Goal: Transaction & Acquisition: Purchase product/service

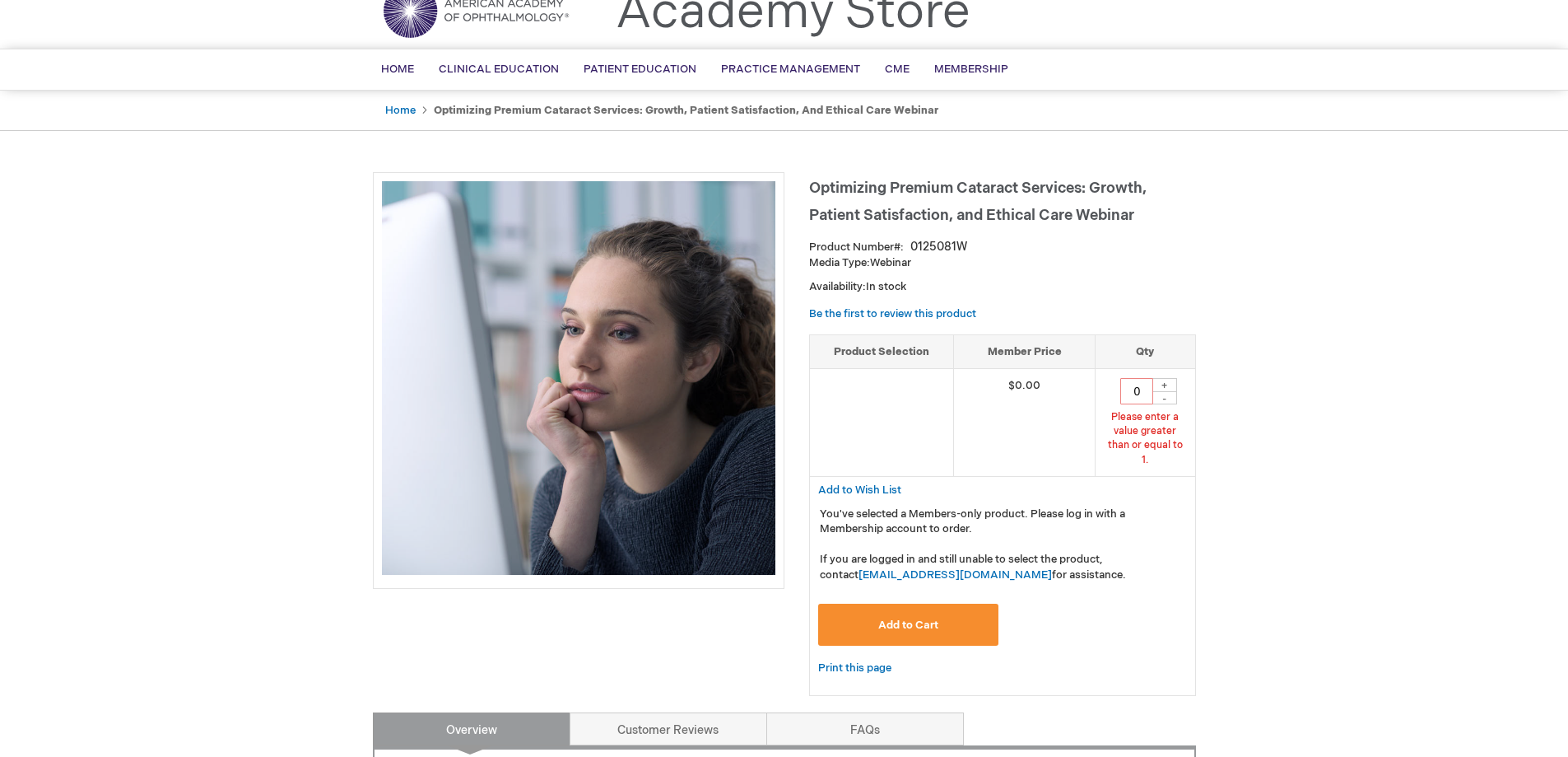
click at [941, 611] on button "Add to Cart" at bounding box center [909, 624] width 181 height 42
click at [1163, 381] on div "+" at bounding box center [1164, 385] width 25 height 14
type input "1"
click at [875, 606] on button "Add to Cart" at bounding box center [909, 624] width 181 height 42
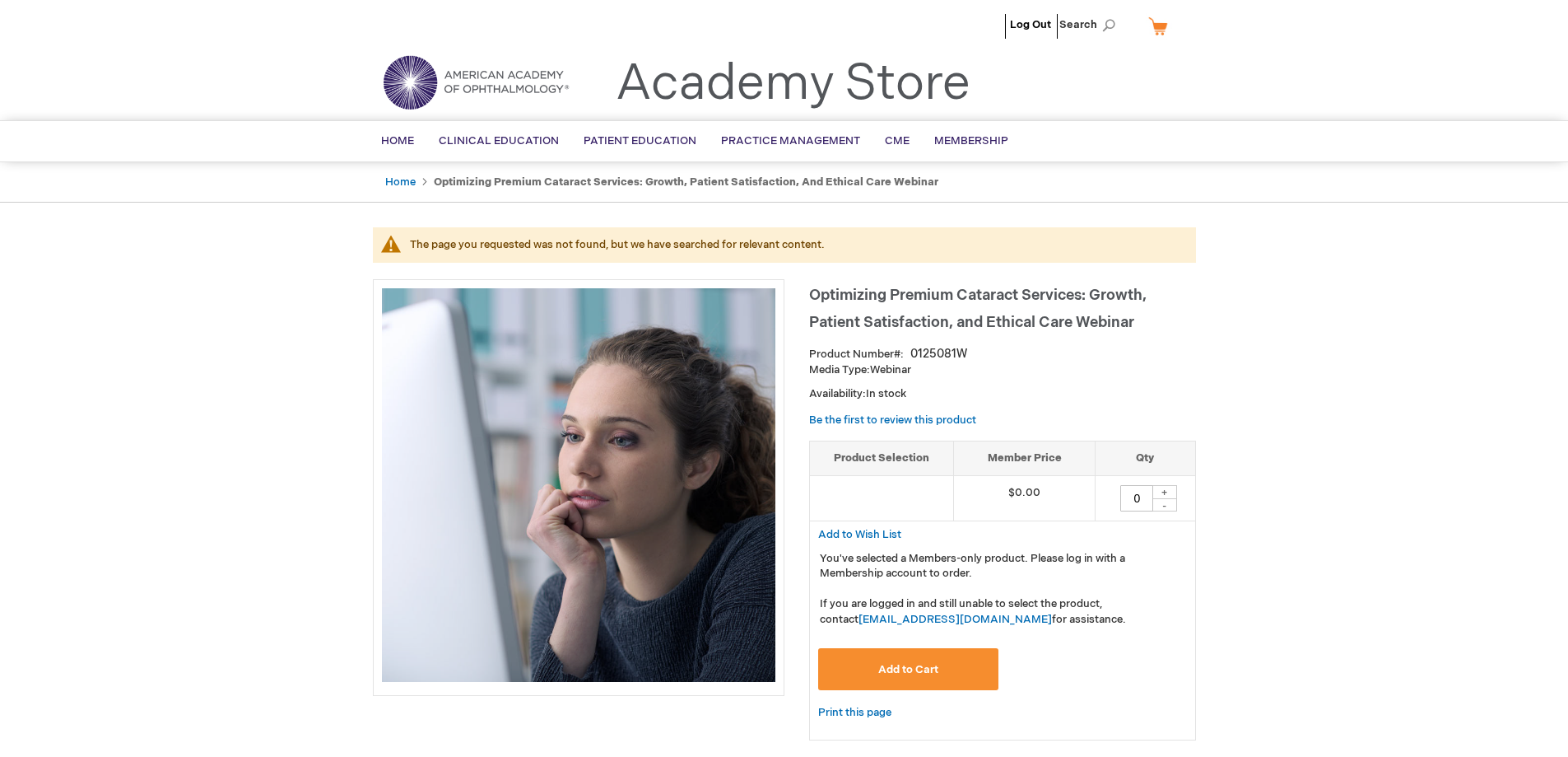
click at [1163, 490] on div "+" at bounding box center [1164, 492] width 25 height 14
type input "1"
click at [963, 672] on button "Add to Cart" at bounding box center [909, 669] width 181 height 42
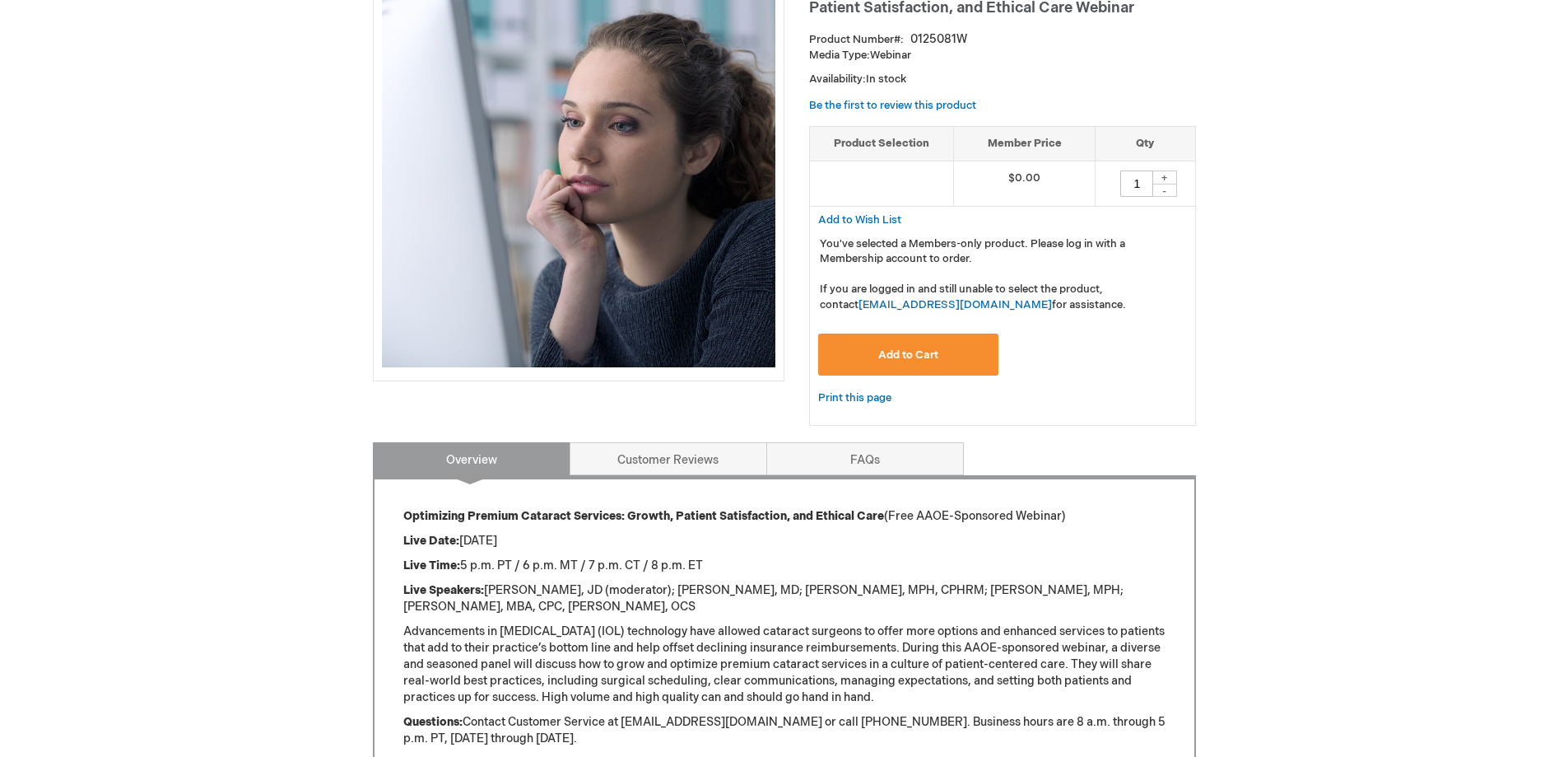
scroll to position [411, 0]
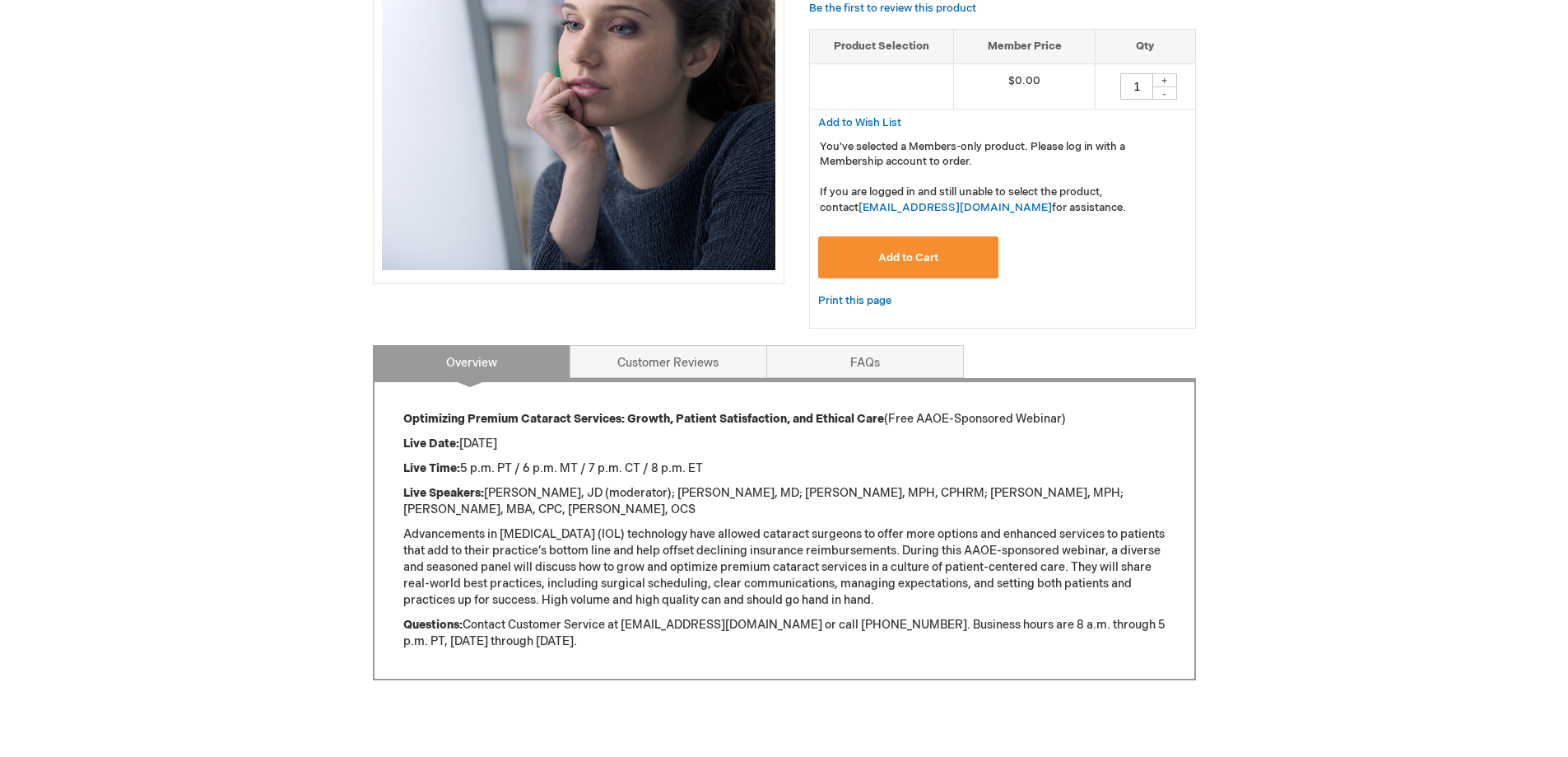
click at [905, 256] on span "Add to Cart" at bounding box center [908, 257] width 60 height 13
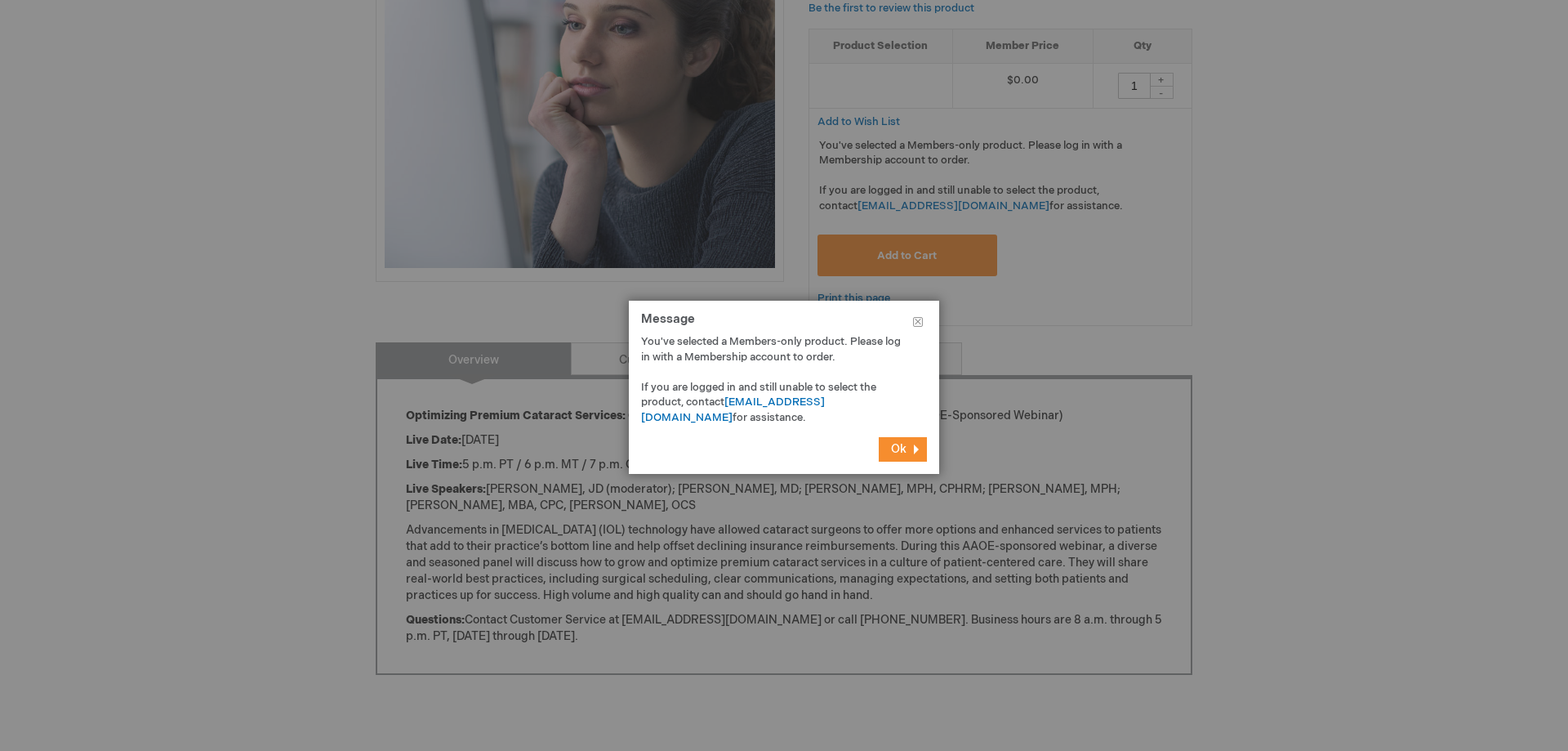
click at [903, 448] on span "Ok" at bounding box center [898, 449] width 15 height 14
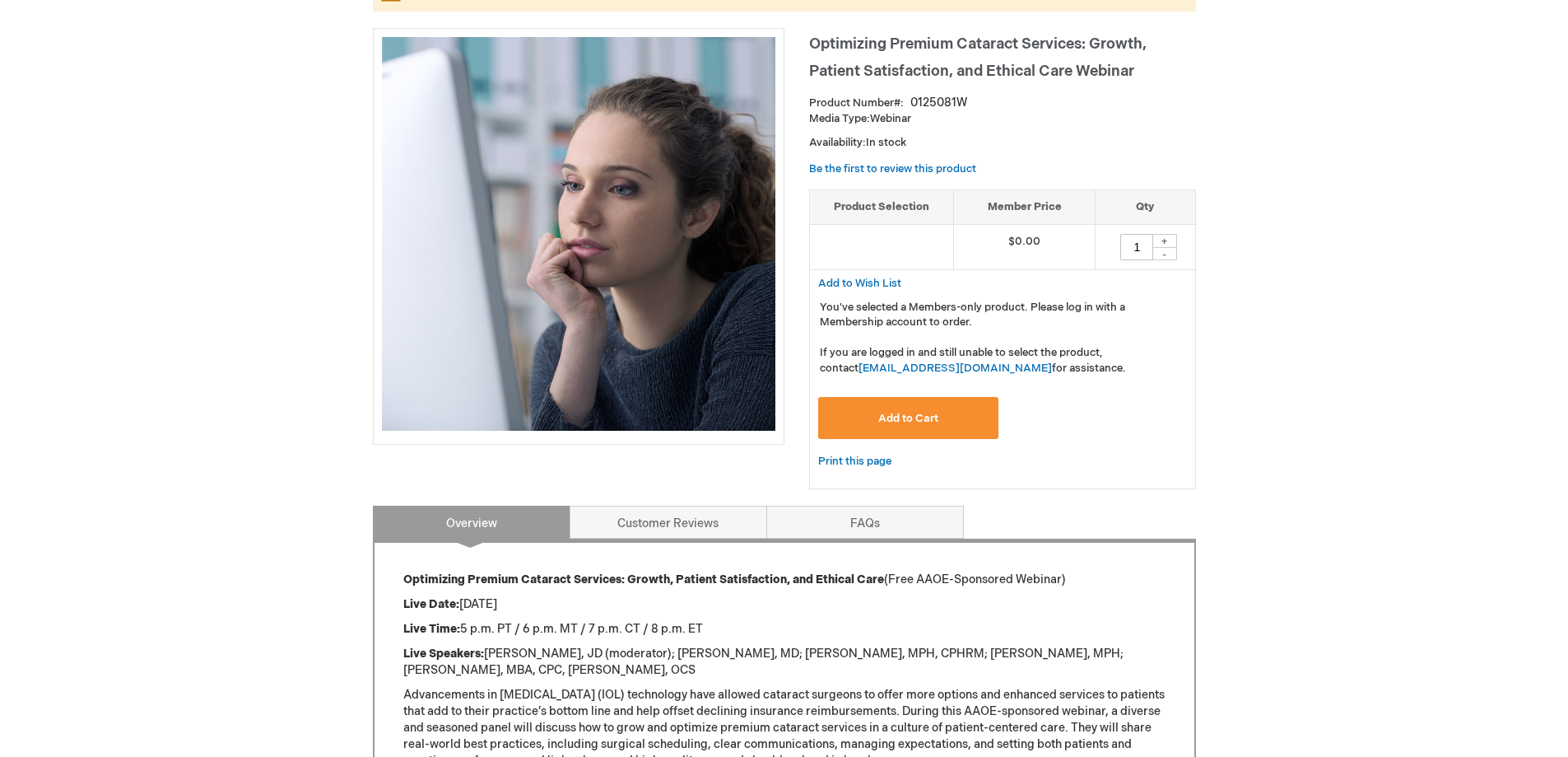
scroll to position [0, 0]
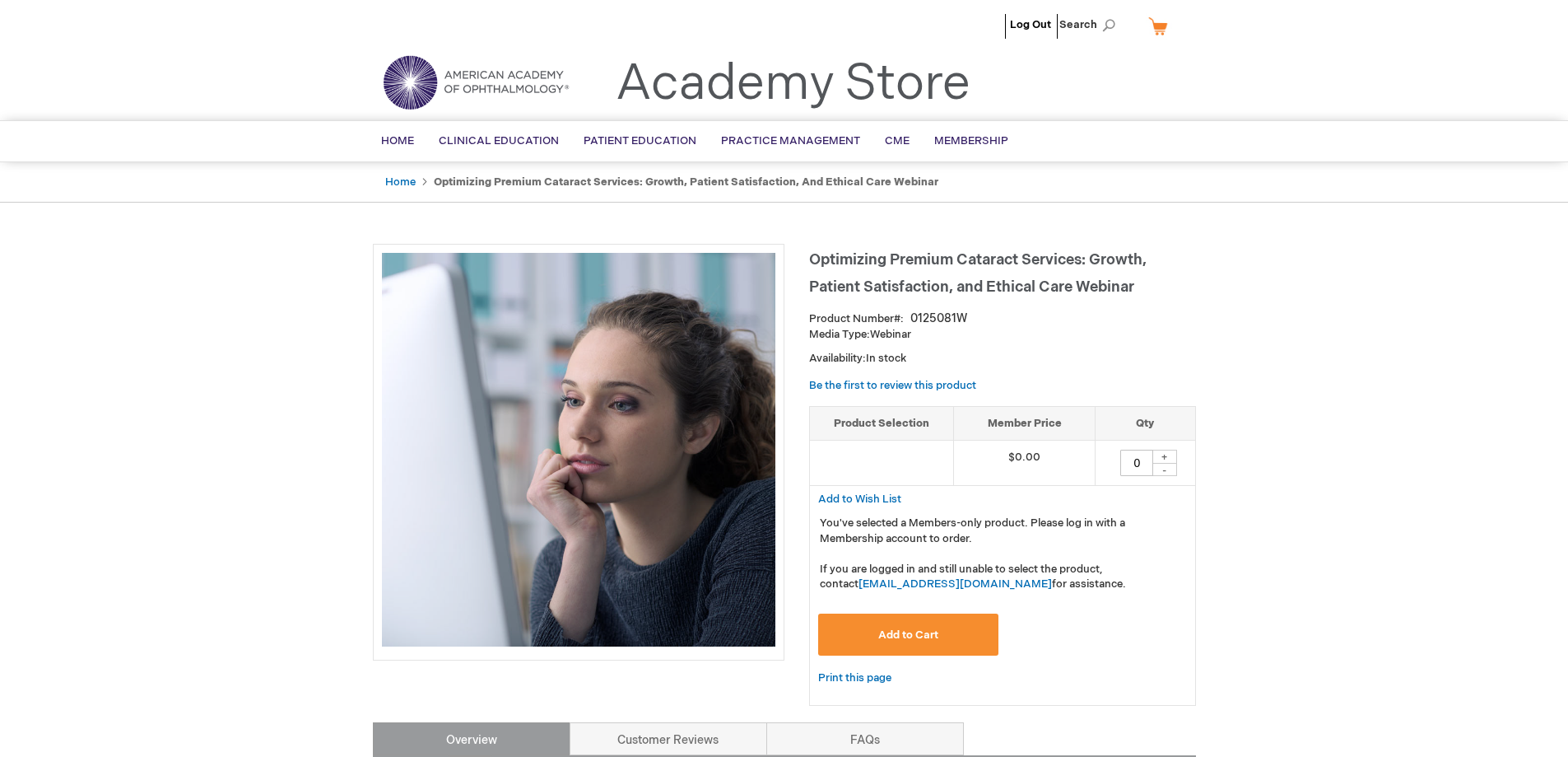
click at [1172, 454] on div "+" at bounding box center [1164, 457] width 25 height 14
type input "1"
click at [910, 635] on span "Add to Cart" at bounding box center [908, 635] width 60 height 13
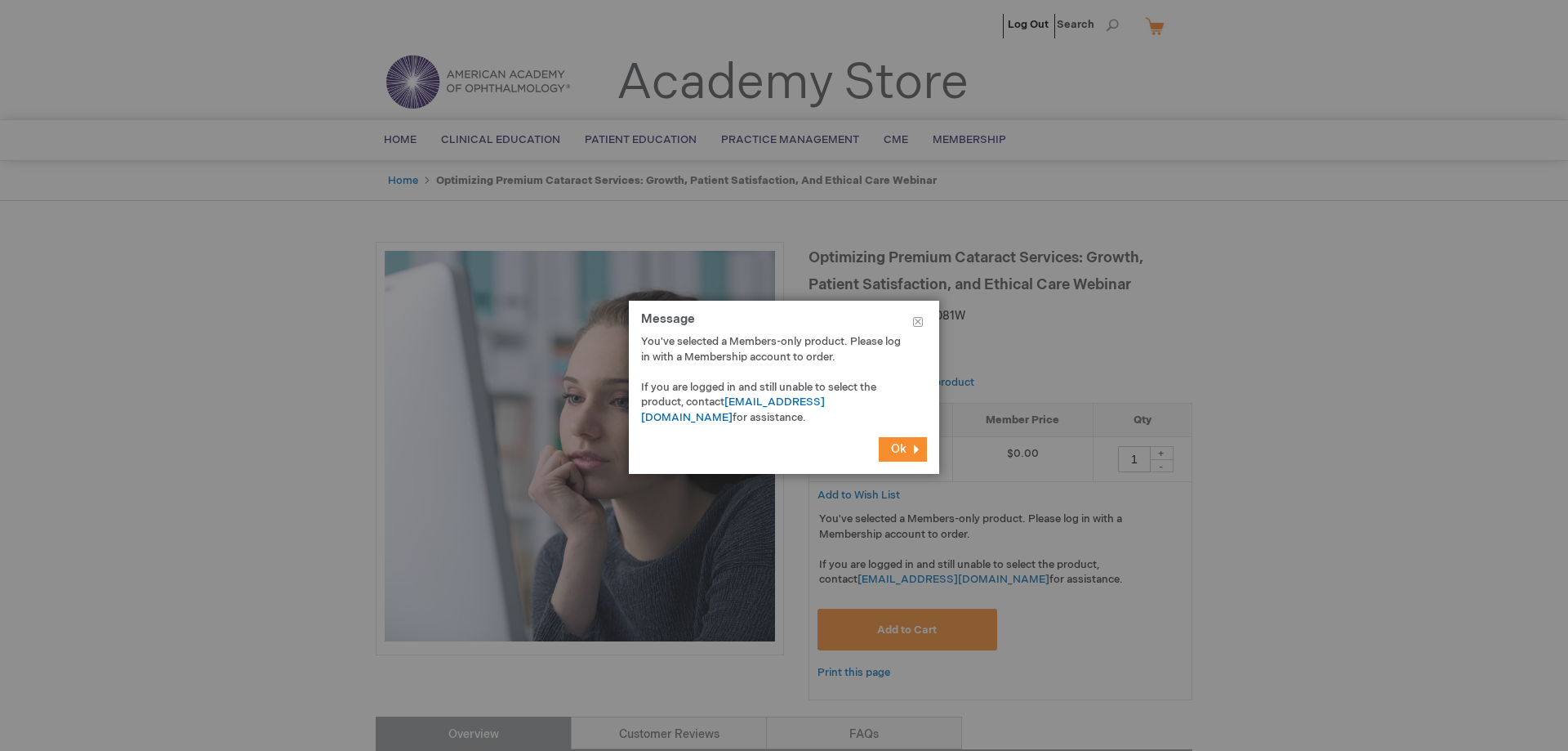
click at [901, 446] on span "Ok" at bounding box center [898, 449] width 15 height 14
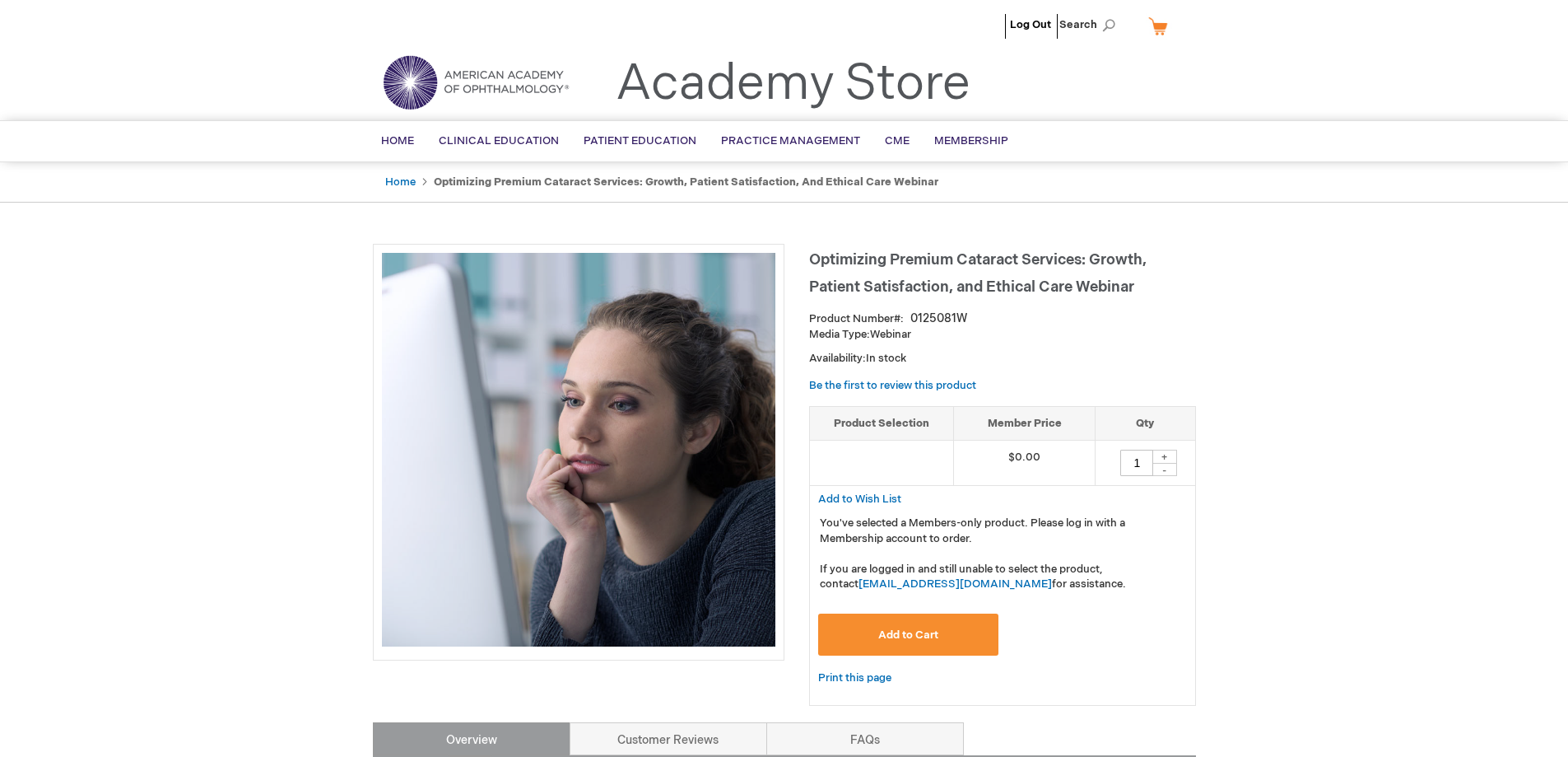
click at [939, 634] on button "Add to Cart" at bounding box center [909, 634] width 181 height 42
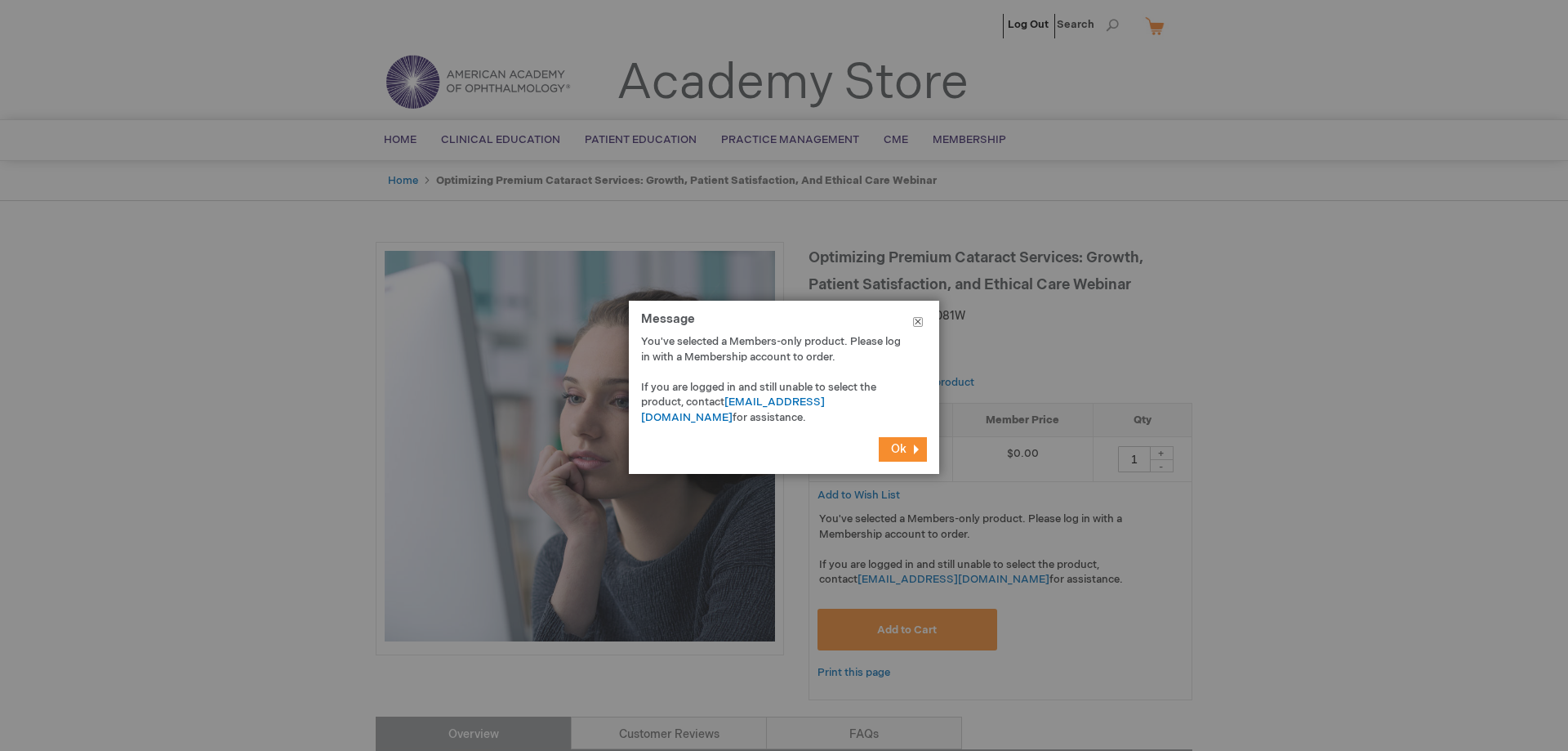
click at [917, 315] on button "Close" at bounding box center [918, 325] width 42 height 49
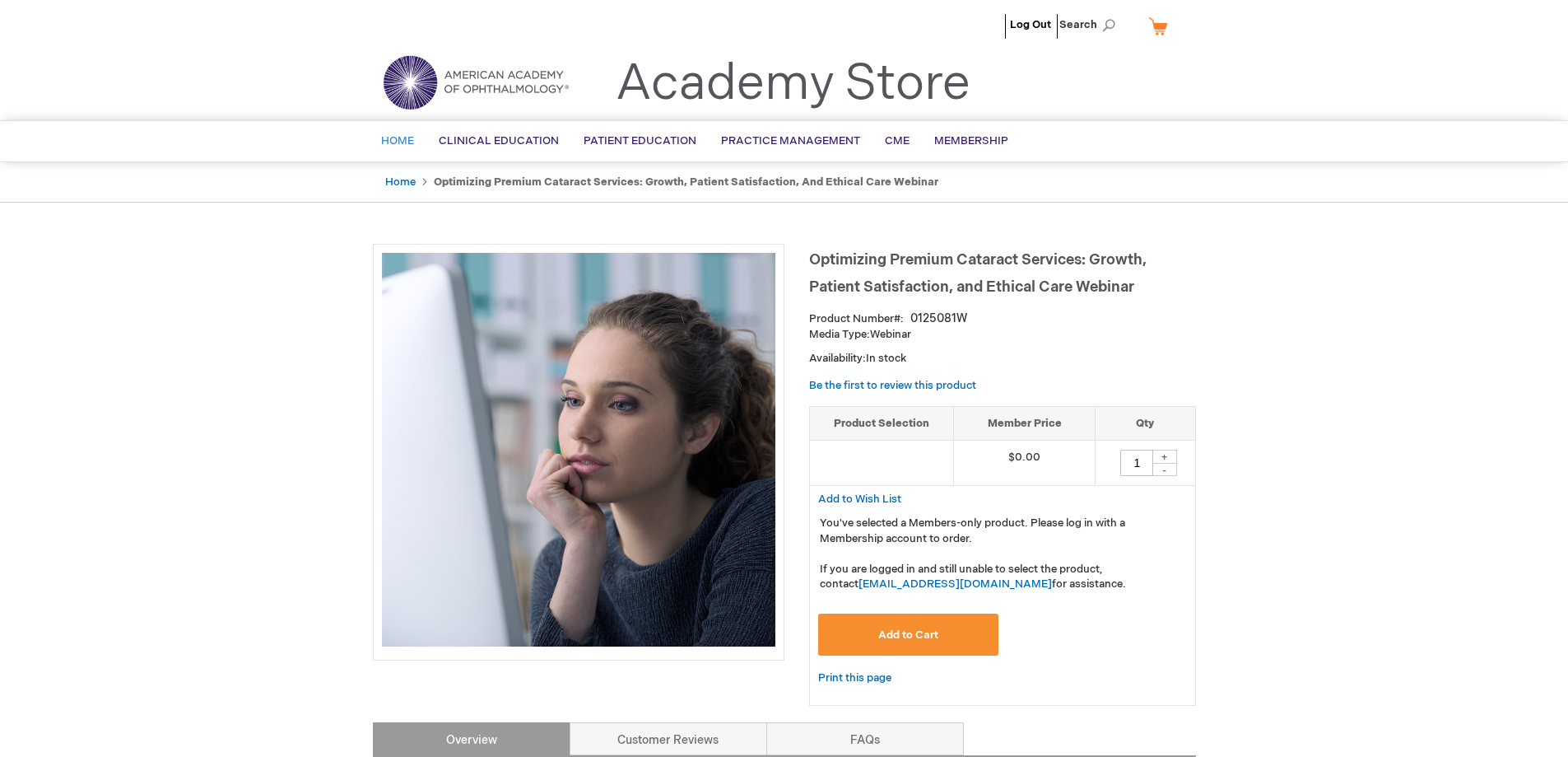
click at [403, 145] on span "Home" at bounding box center [398, 140] width 33 height 13
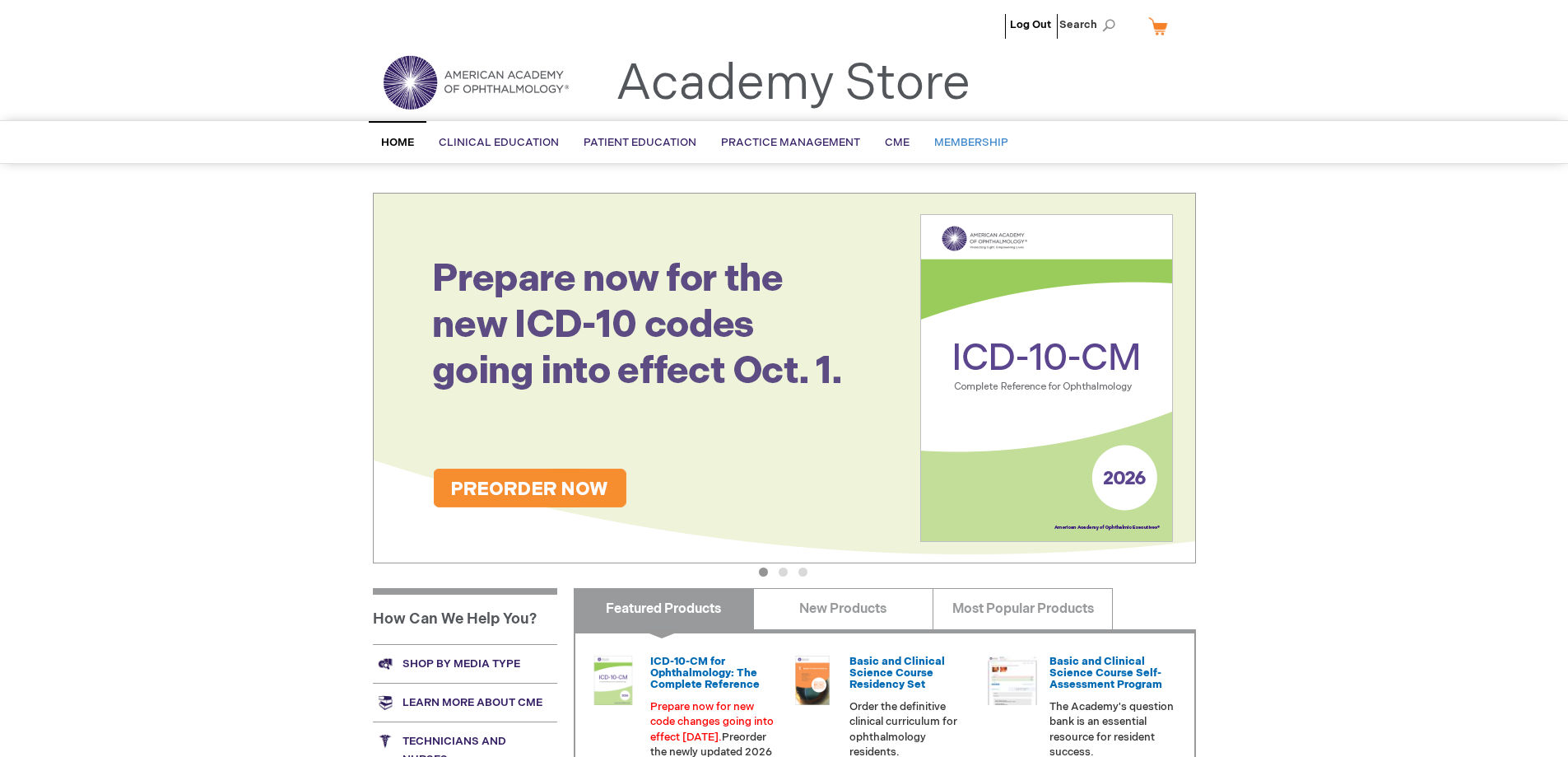
click at [974, 135] on link "Membership" at bounding box center [971, 142] width 99 height 40
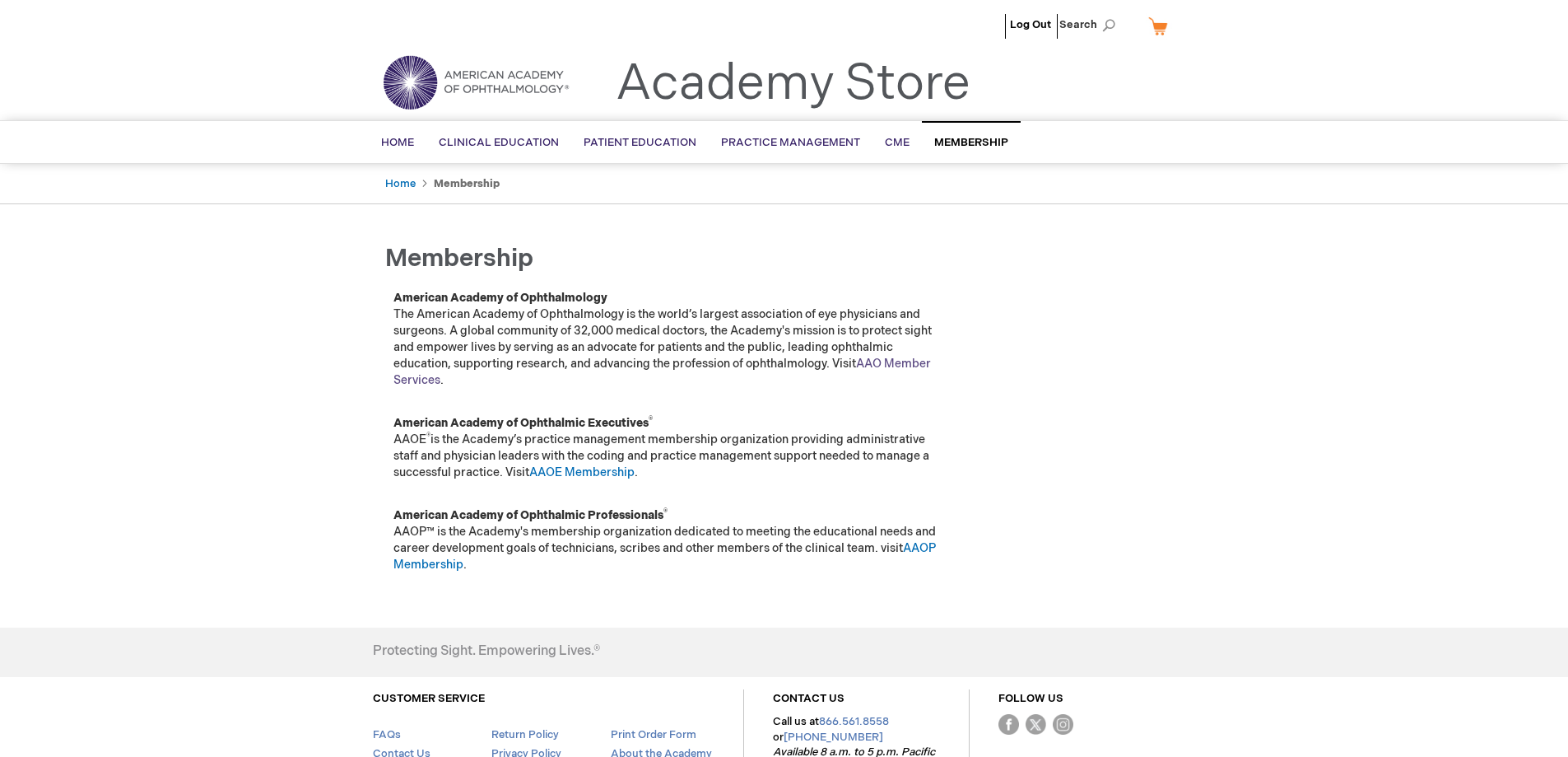
click at [911, 365] on link "AAO Member Services" at bounding box center [662, 372] width 538 height 31
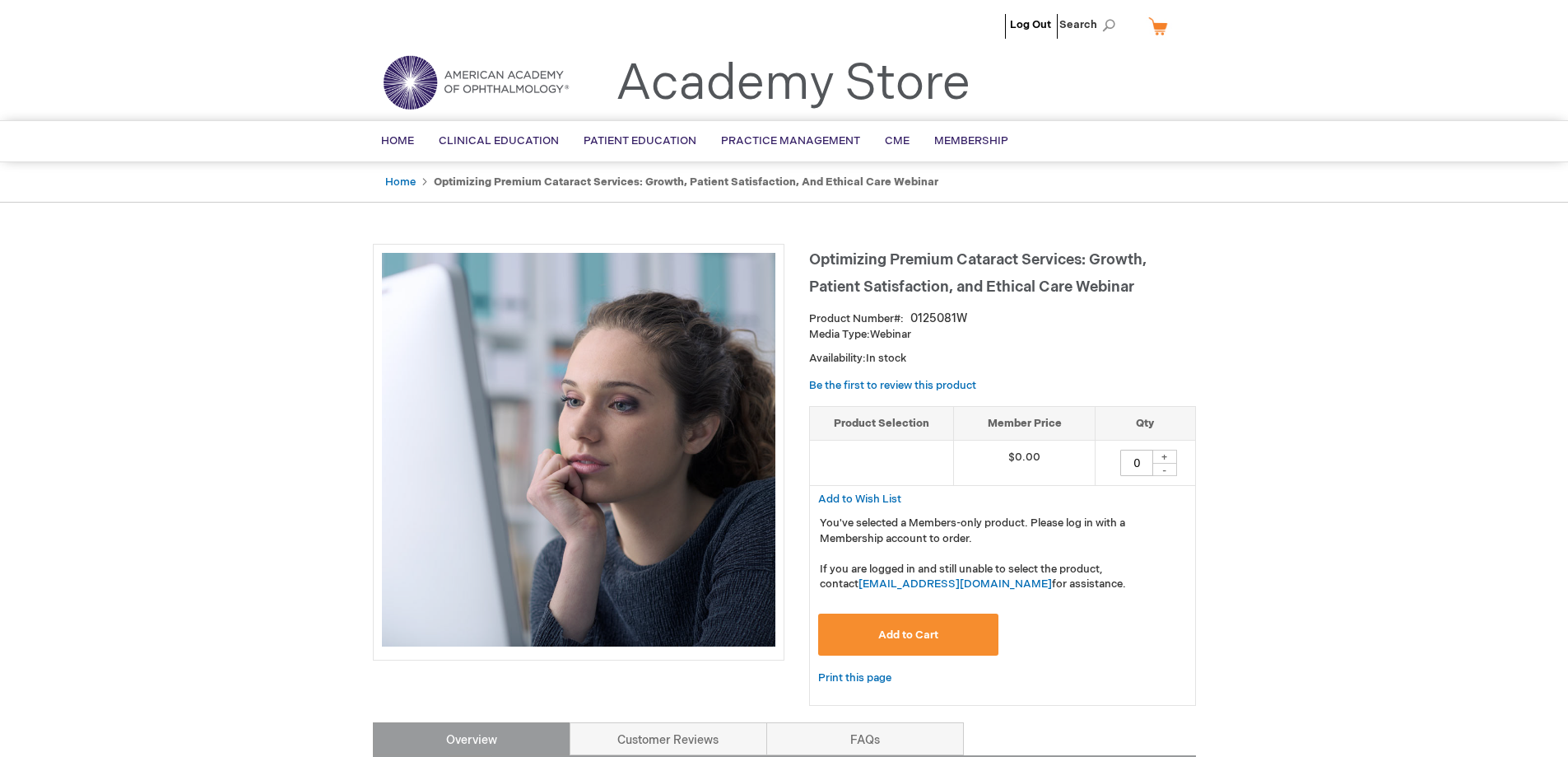
click at [1165, 458] on div "+" at bounding box center [1164, 457] width 25 height 14
type input "1"
click at [946, 626] on button "Add to Cart" at bounding box center [909, 634] width 181 height 42
click at [1171, 456] on div "+" at bounding box center [1164, 457] width 25 height 14
type input "1"
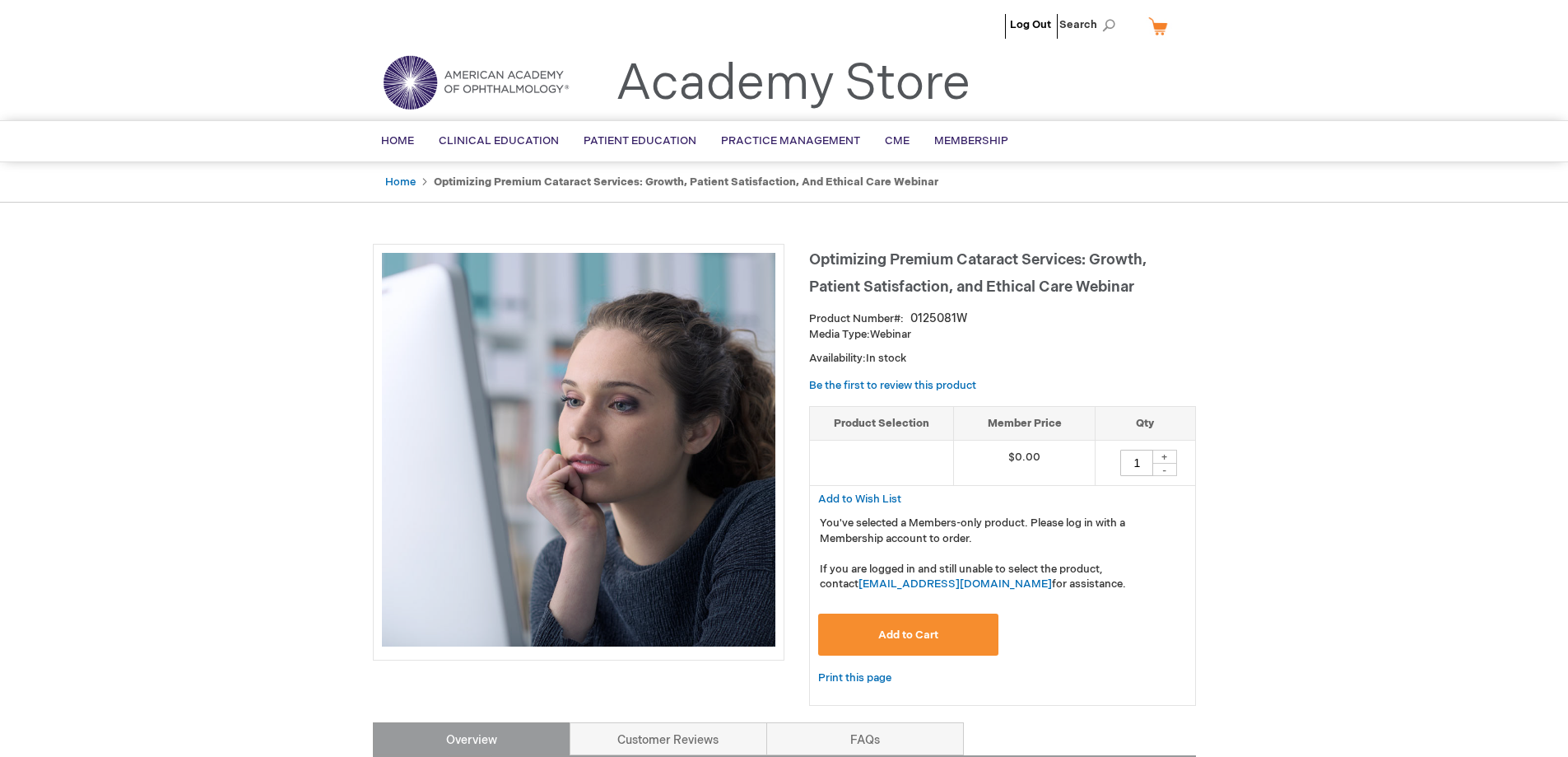
click at [905, 636] on span "Add to Cart" at bounding box center [908, 635] width 60 height 13
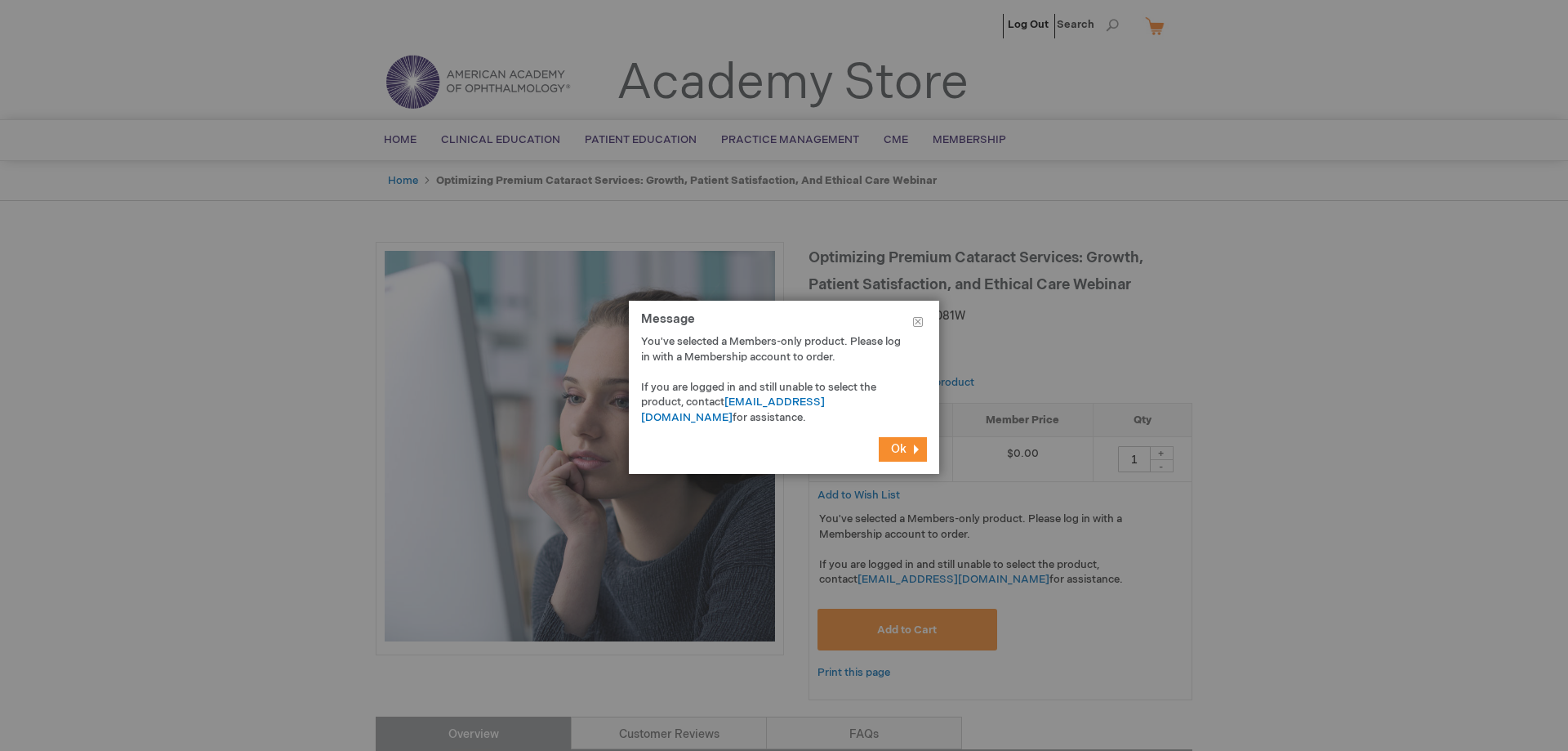
click at [900, 452] on span "Ok" at bounding box center [898, 449] width 15 height 14
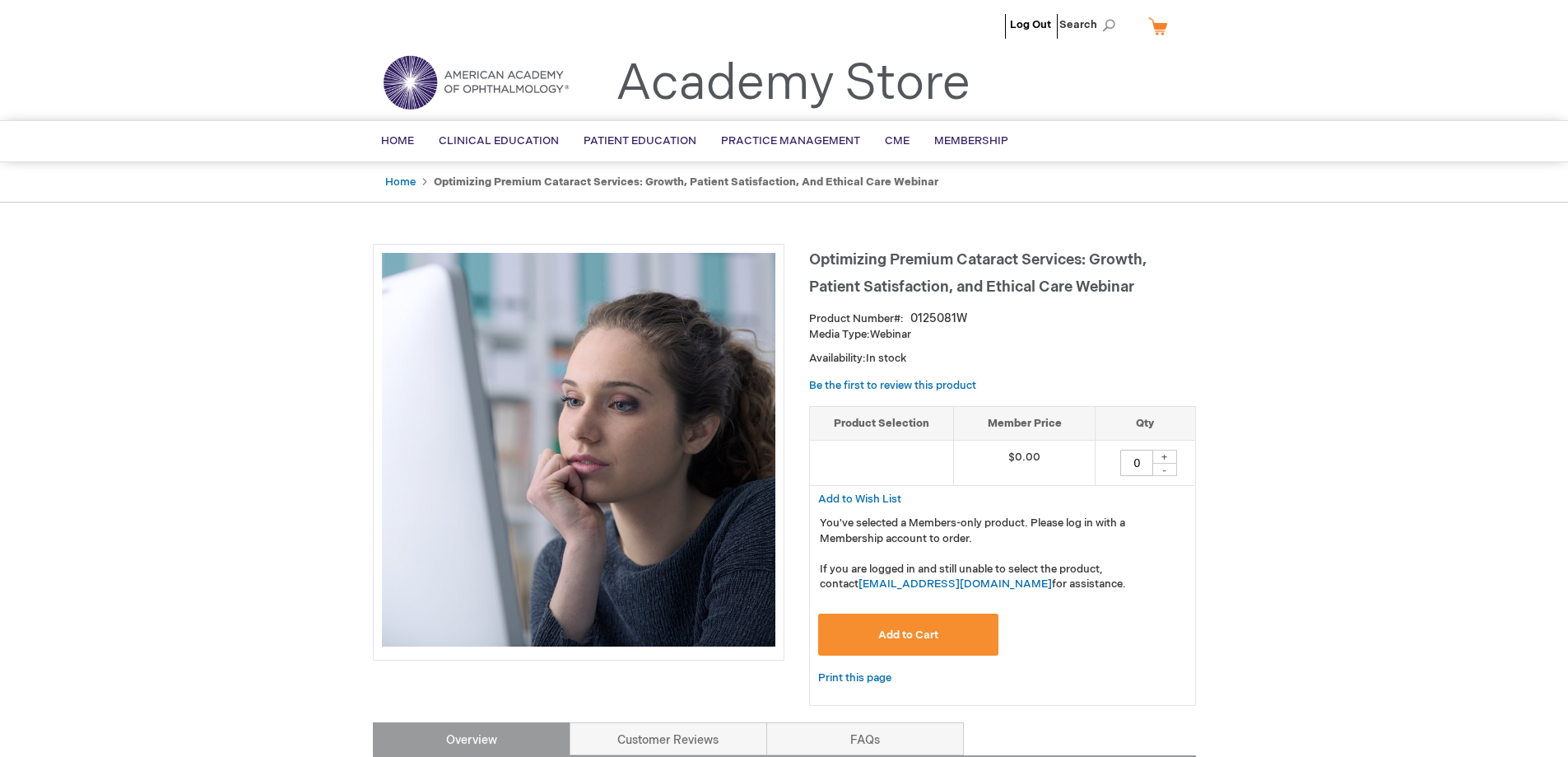
click at [1174, 453] on div "+" at bounding box center [1164, 457] width 25 height 14
type input "1"
click at [940, 630] on button "Add to Cart" at bounding box center [909, 634] width 181 height 42
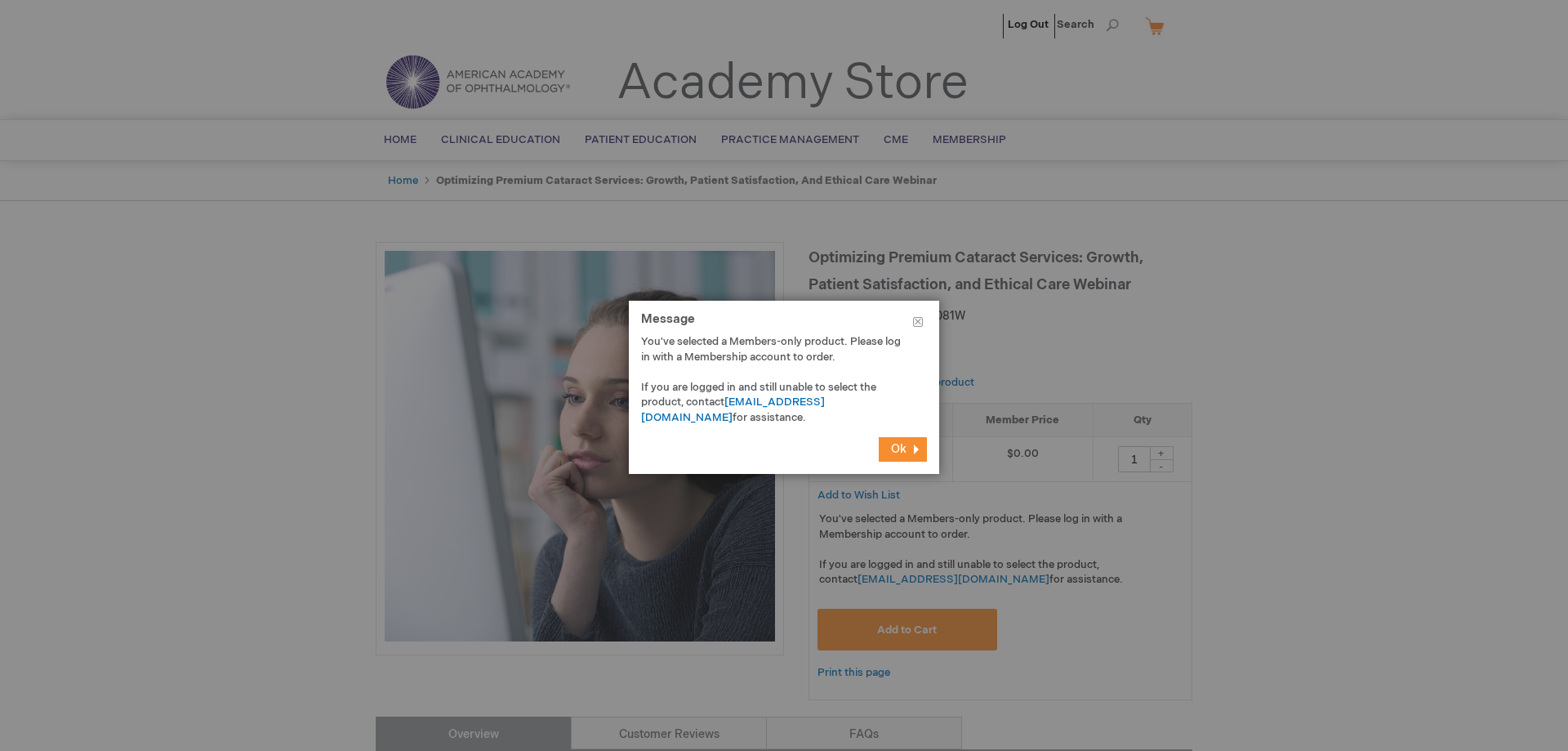
click at [905, 451] on span "Ok" at bounding box center [898, 449] width 15 height 14
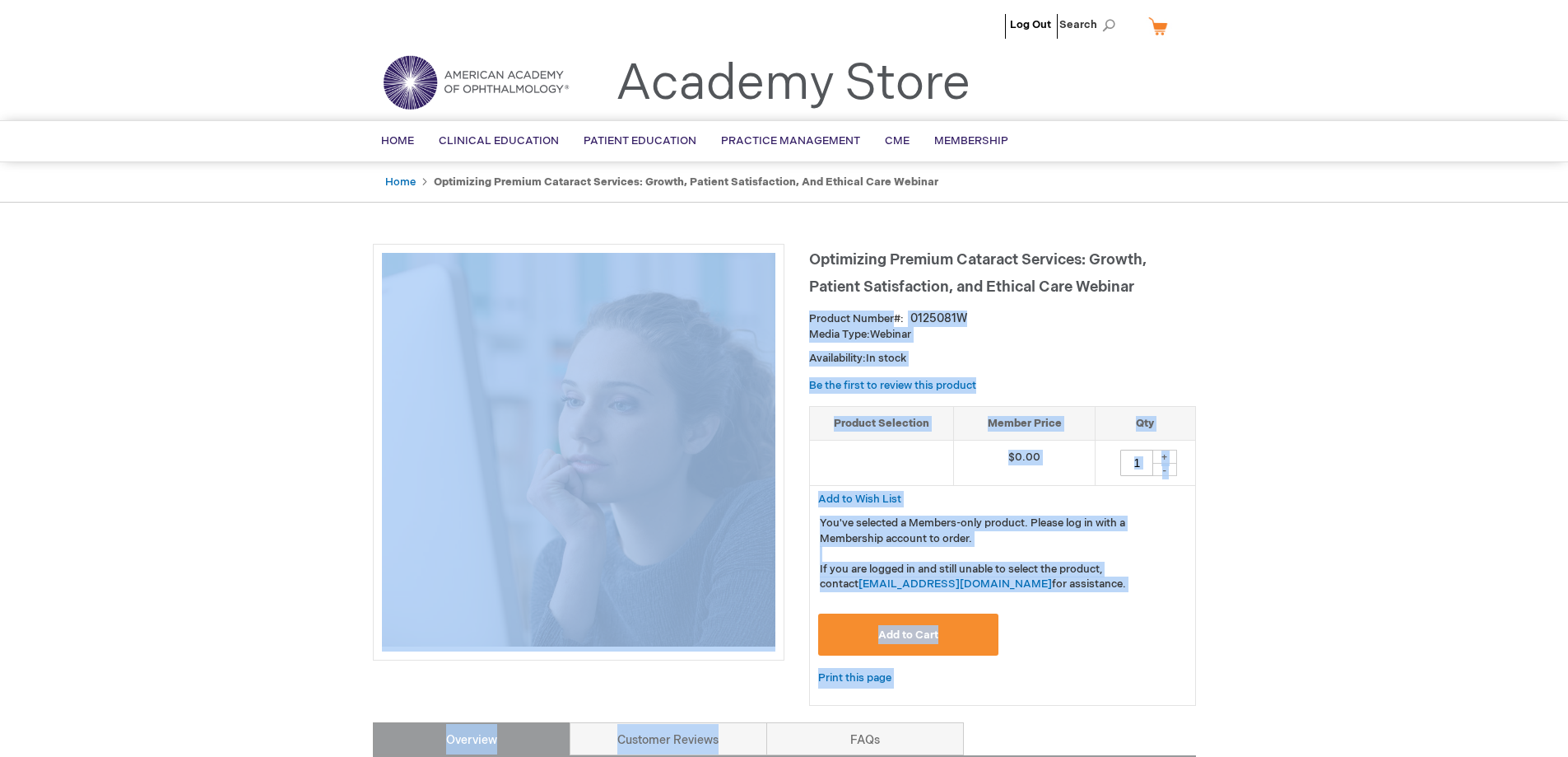
drag, startPoint x: 1142, startPoint y: 283, endPoint x: 807, endPoint y: 255, distance: 336.2
click at [807, 255] on div "Optimizing Premium Cataract Services: Growth, Patient Satisfaction, and Ethical…" at bounding box center [784, 681] width 823 height 874
click at [1240, 256] on div "Log Out Search My Cart CLOSE RECENTLY ADDED ITEM(S) Close There are no items in…" at bounding box center [784, 700] width 1568 height 1399
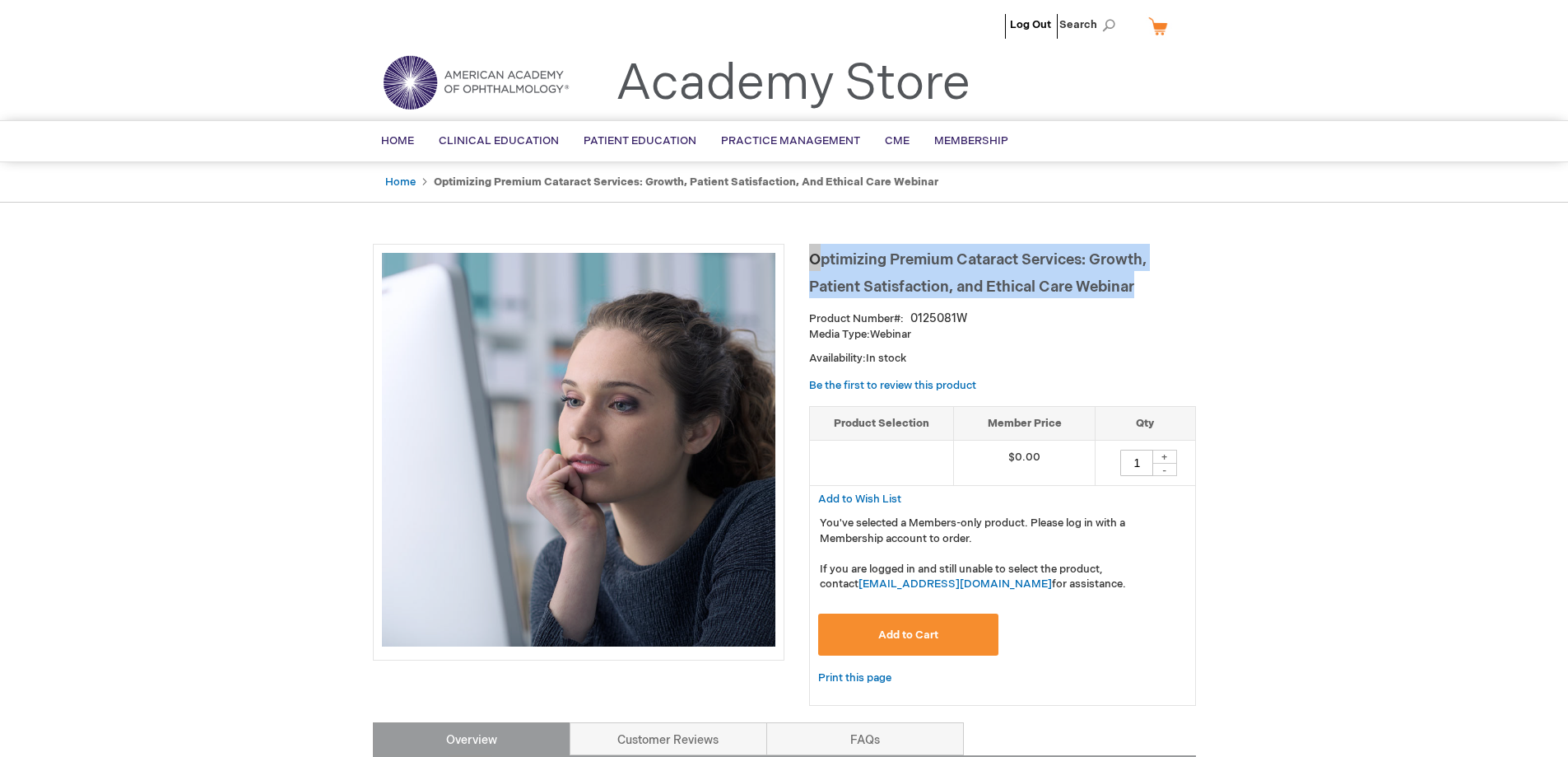
drag, startPoint x: 1145, startPoint y: 285, endPoint x: 813, endPoint y: 260, distance: 332.9
click at [813, 260] on h1 "Optimizing Premium Cataract Services: Growth, Patient Satisfaction, and Ethical…" at bounding box center [1002, 271] width 387 height 55
copy span "Optimizing Premium Cataract Services: Growth, Patient Satisfaction, and Ethical…"
